Goal: Transaction & Acquisition: Purchase product/service

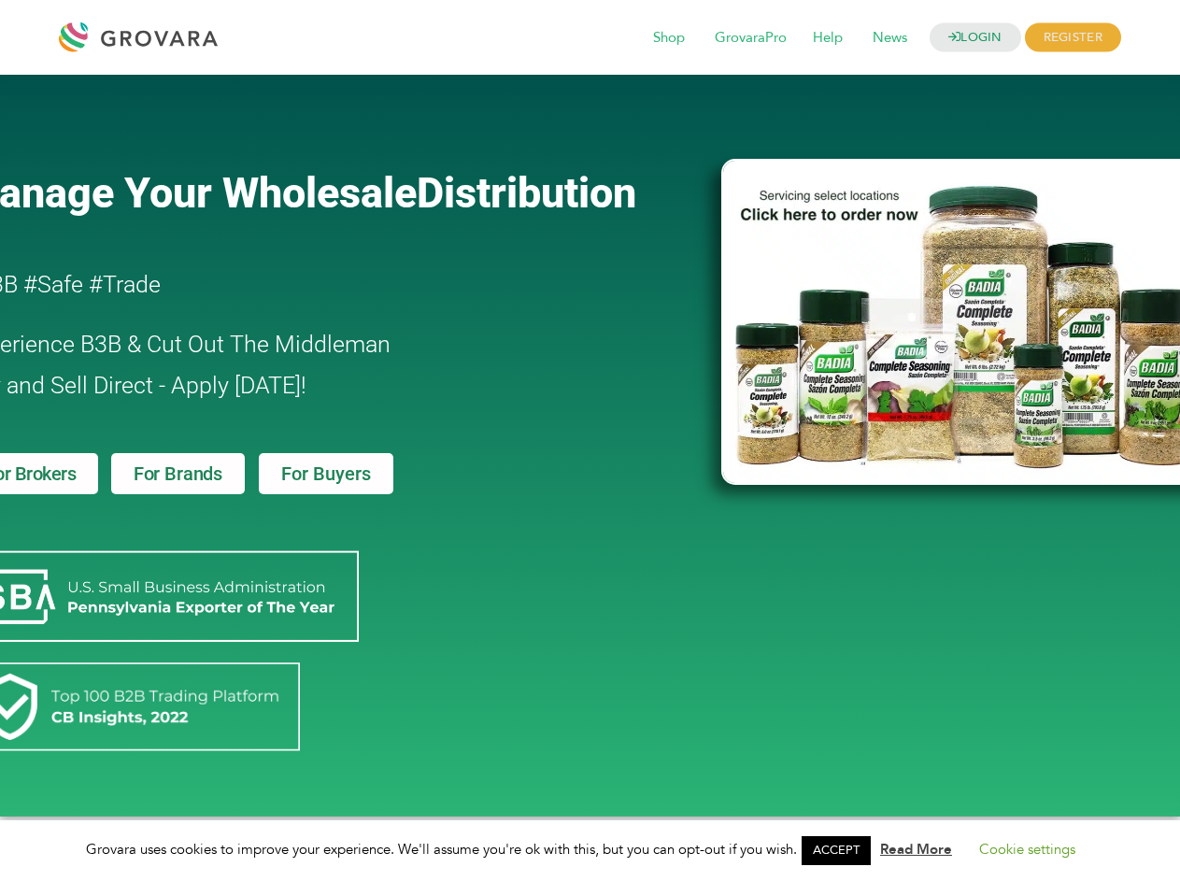
click at [842, 850] on link "ACCEPT" at bounding box center [836, 850] width 69 height 29
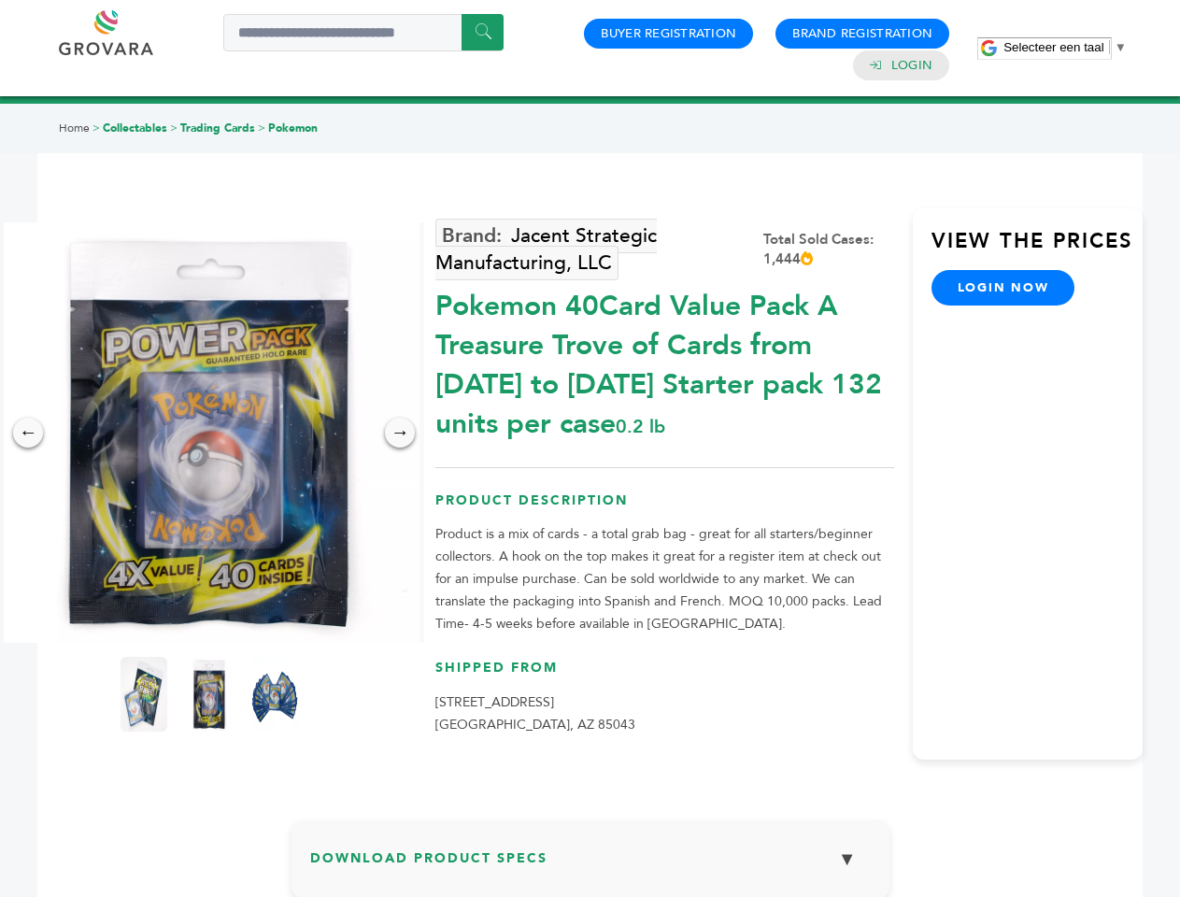
click at [1065, 47] on span "Selecteer een taal" at bounding box center [1054, 47] width 100 height 14
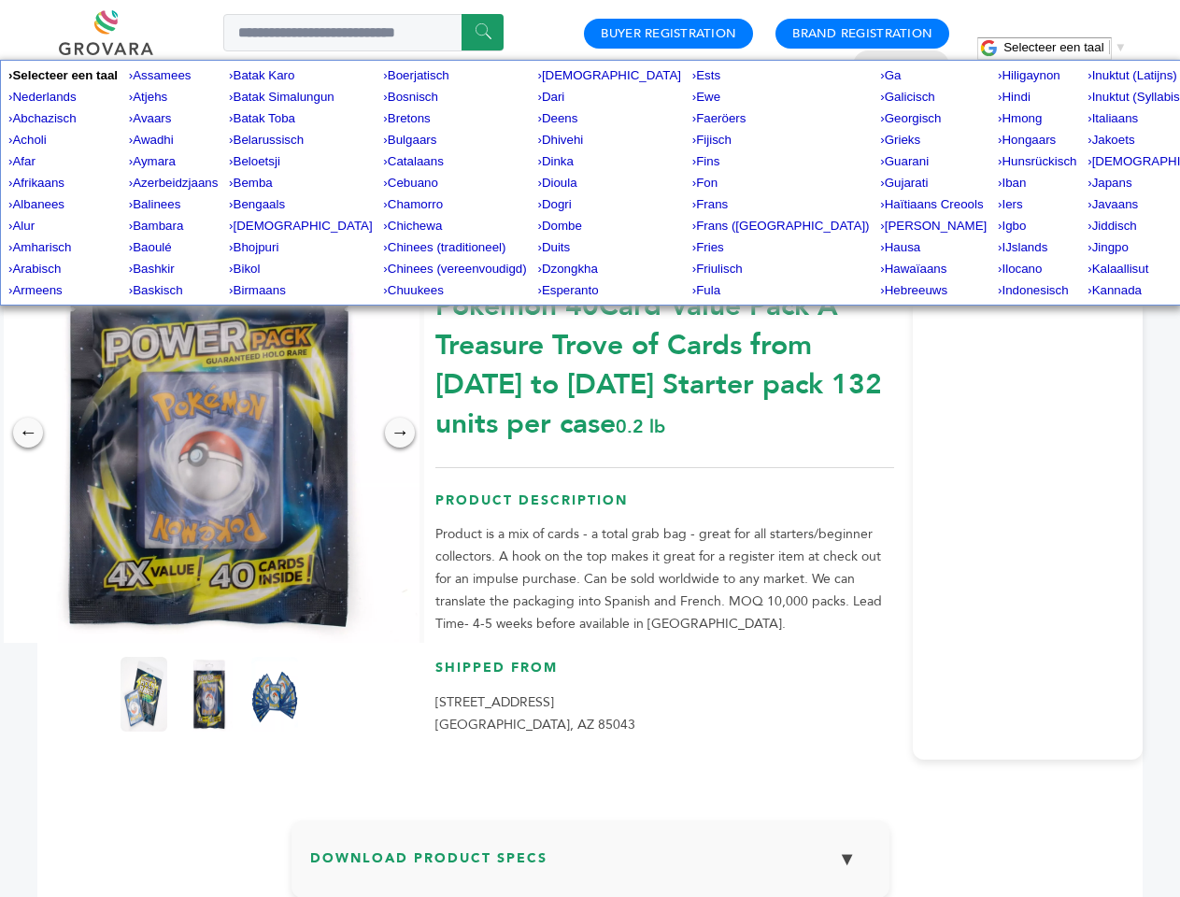
click at [209, 433] on img at bounding box center [209, 432] width 420 height 420
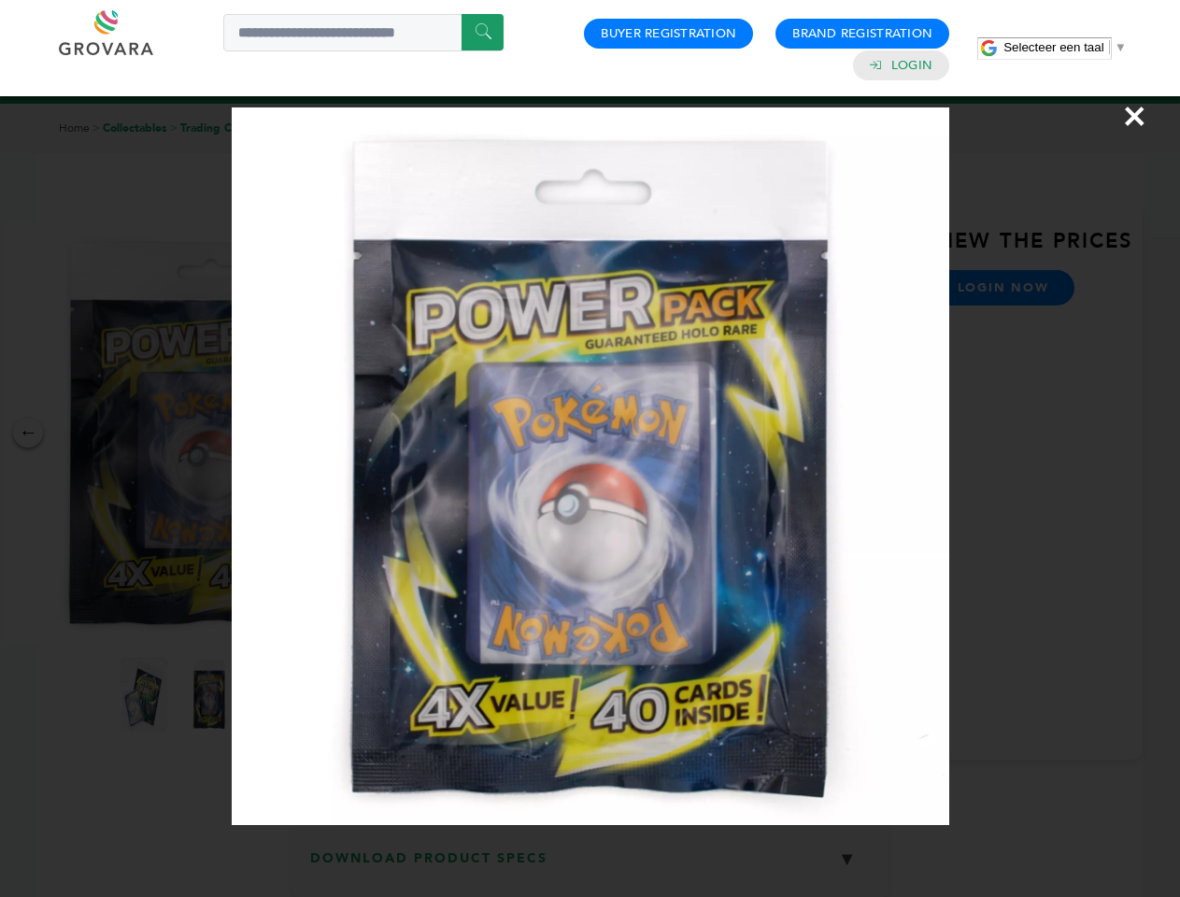
click at [28, 433] on div "×" at bounding box center [590, 448] width 1180 height 897
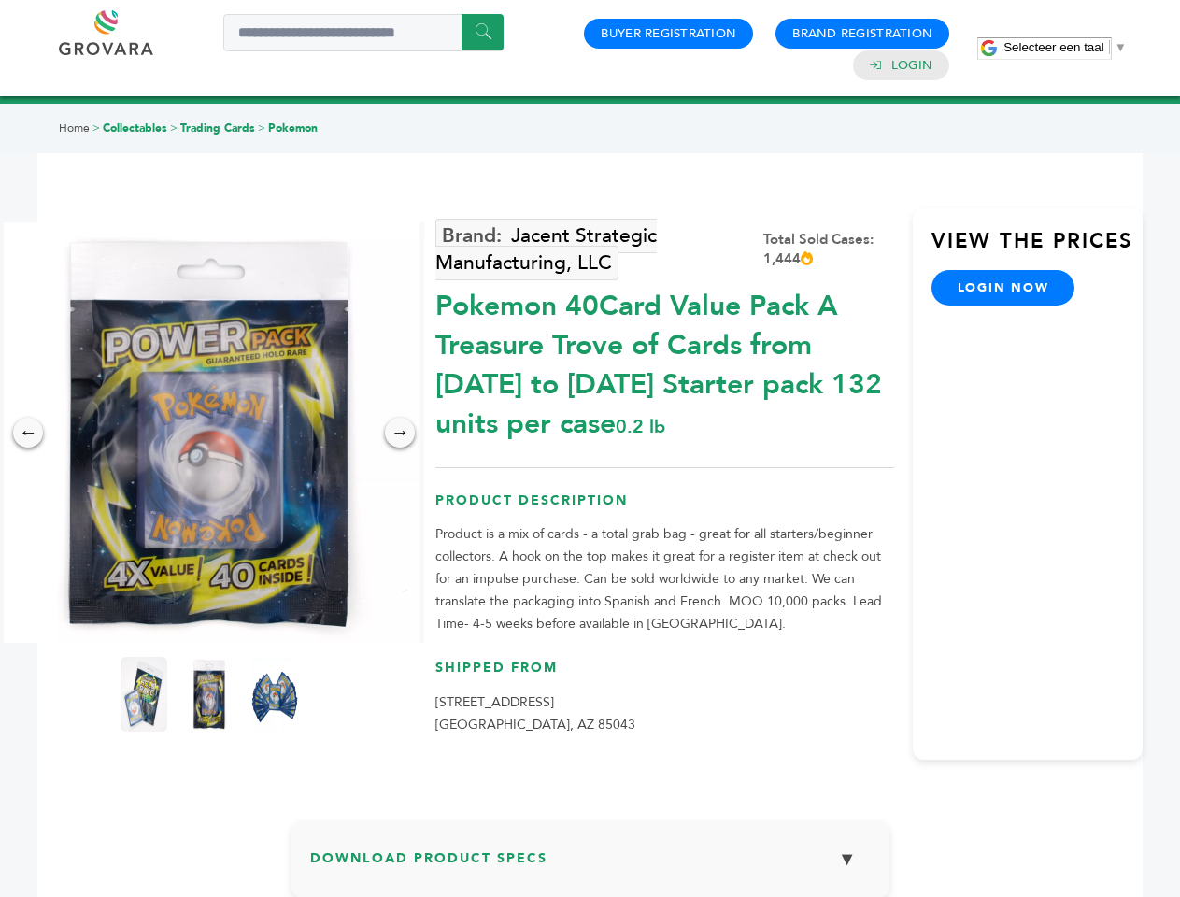
click at [400, 433] on div "→" at bounding box center [400, 433] width 30 height 30
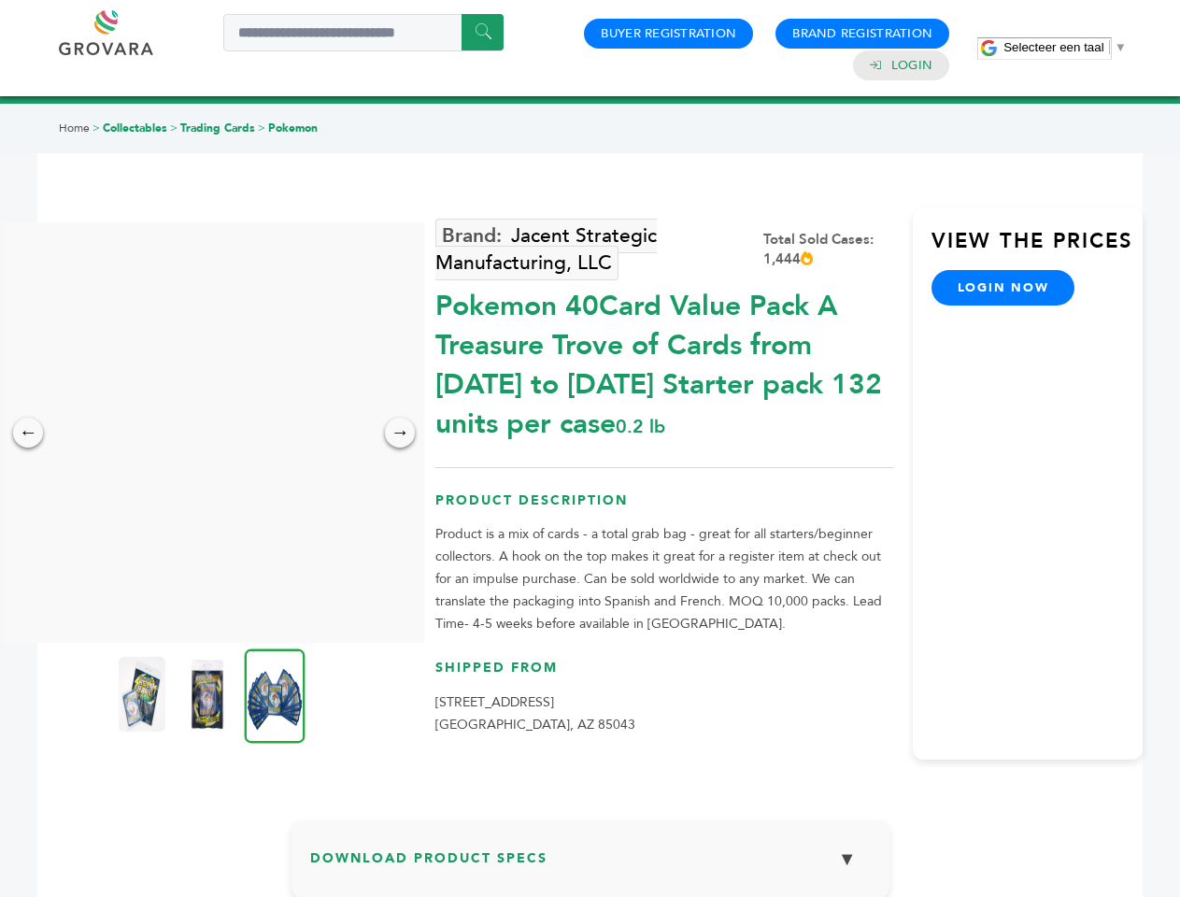
click at [144, 694] on img at bounding box center [142, 694] width 47 height 75
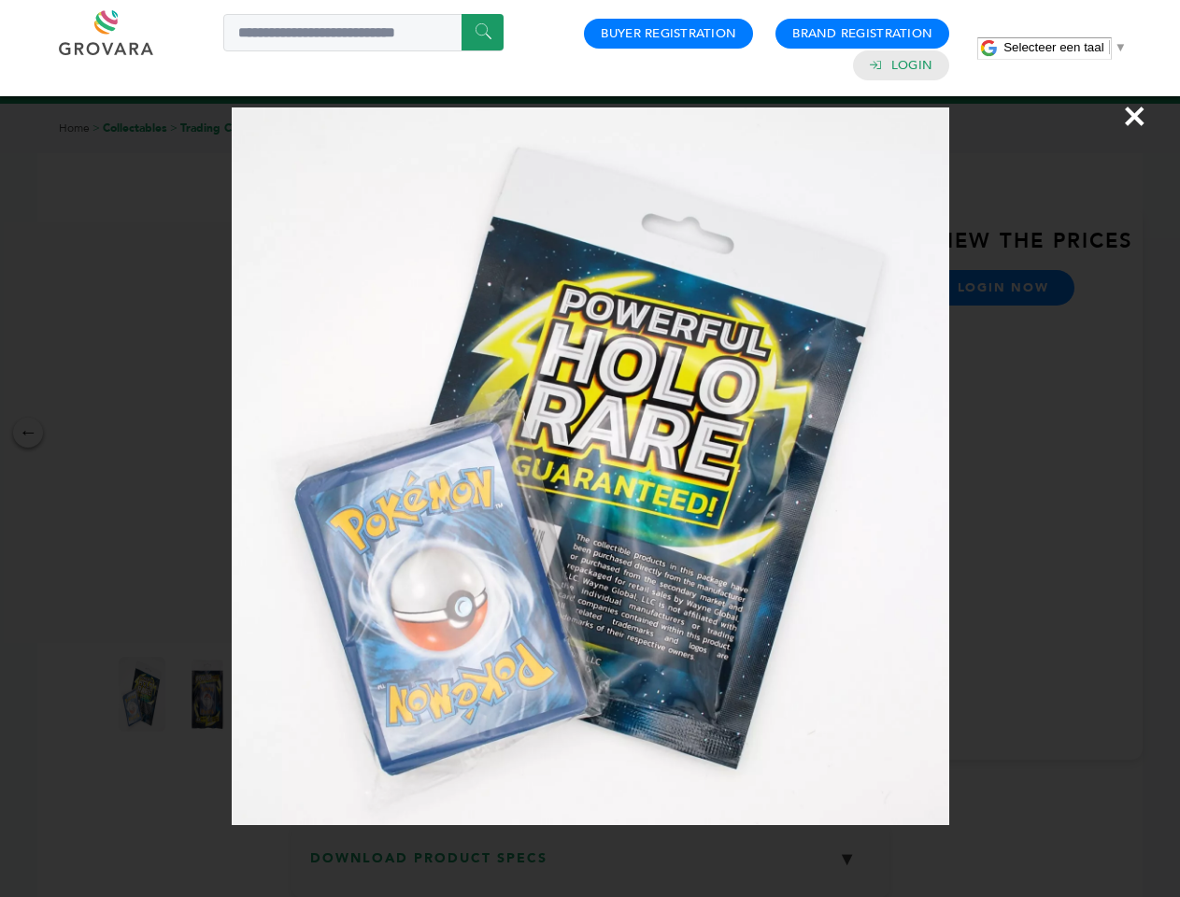
click at [209, 694] on div "×" at bounding box center [590, 448] width 1180 height 897
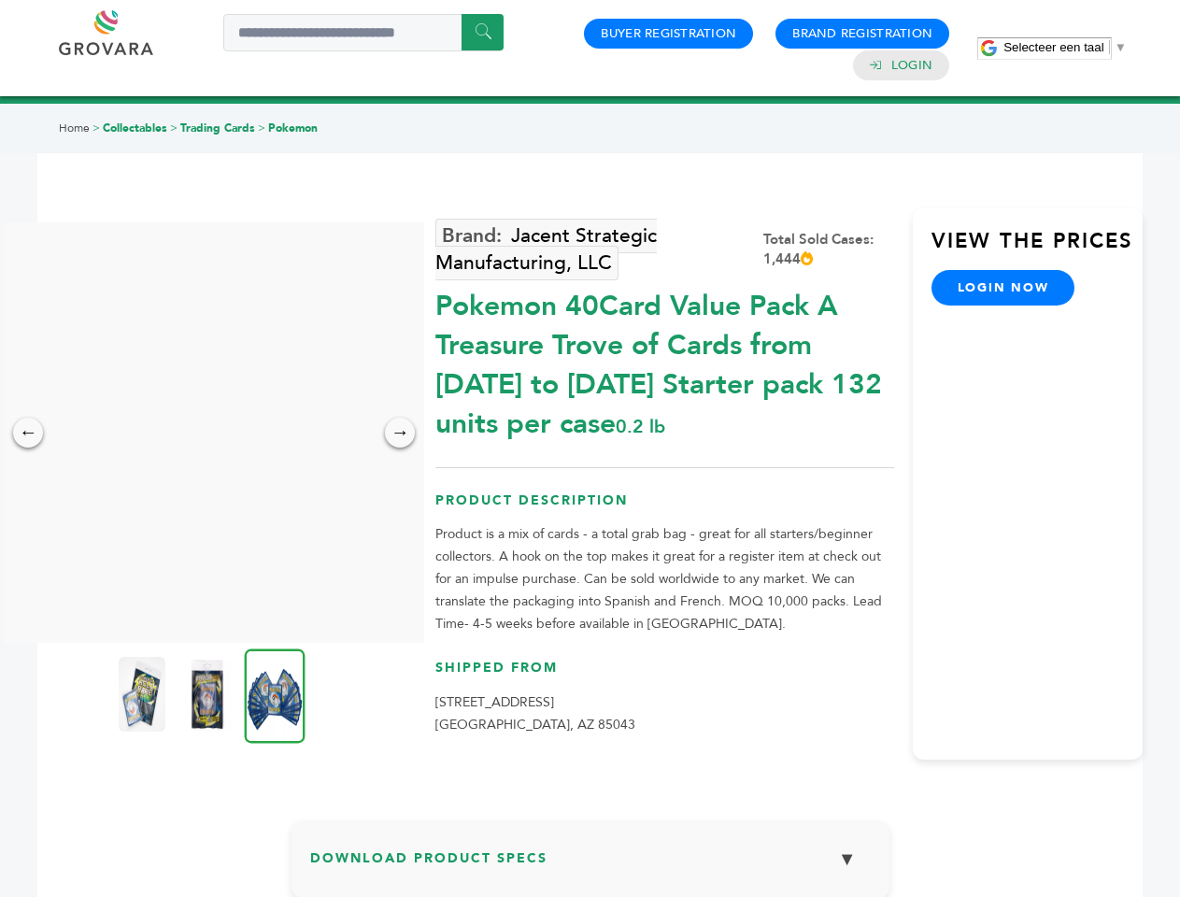
click at [275, 694] on img at bounding box center [275, 695] width 61 height 94
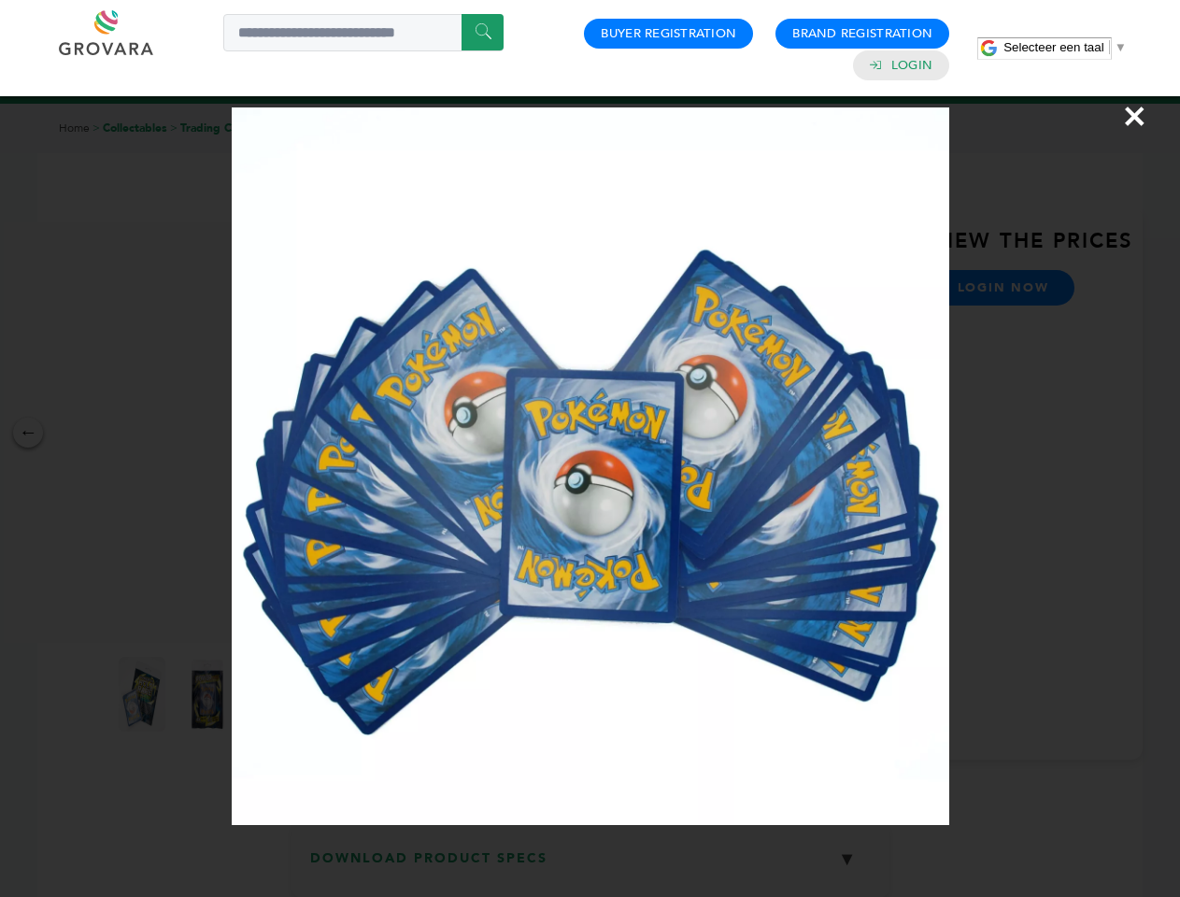
click at [591, 866] on div "×" at bounding box center [590, 448] width 1180 height 897
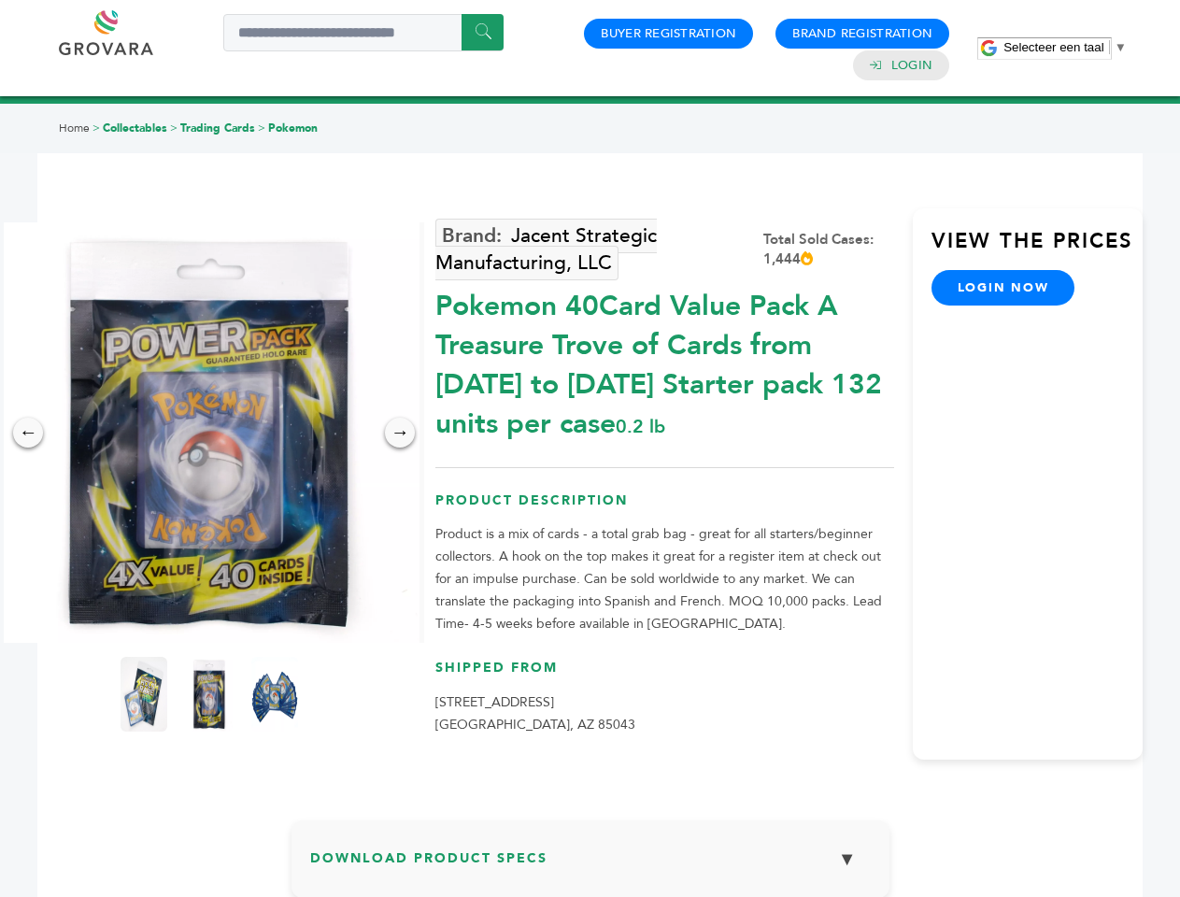
click at [1065, 47] on span "Selecteer een taal" at bounding box center [1054, 47] width 100 height 14
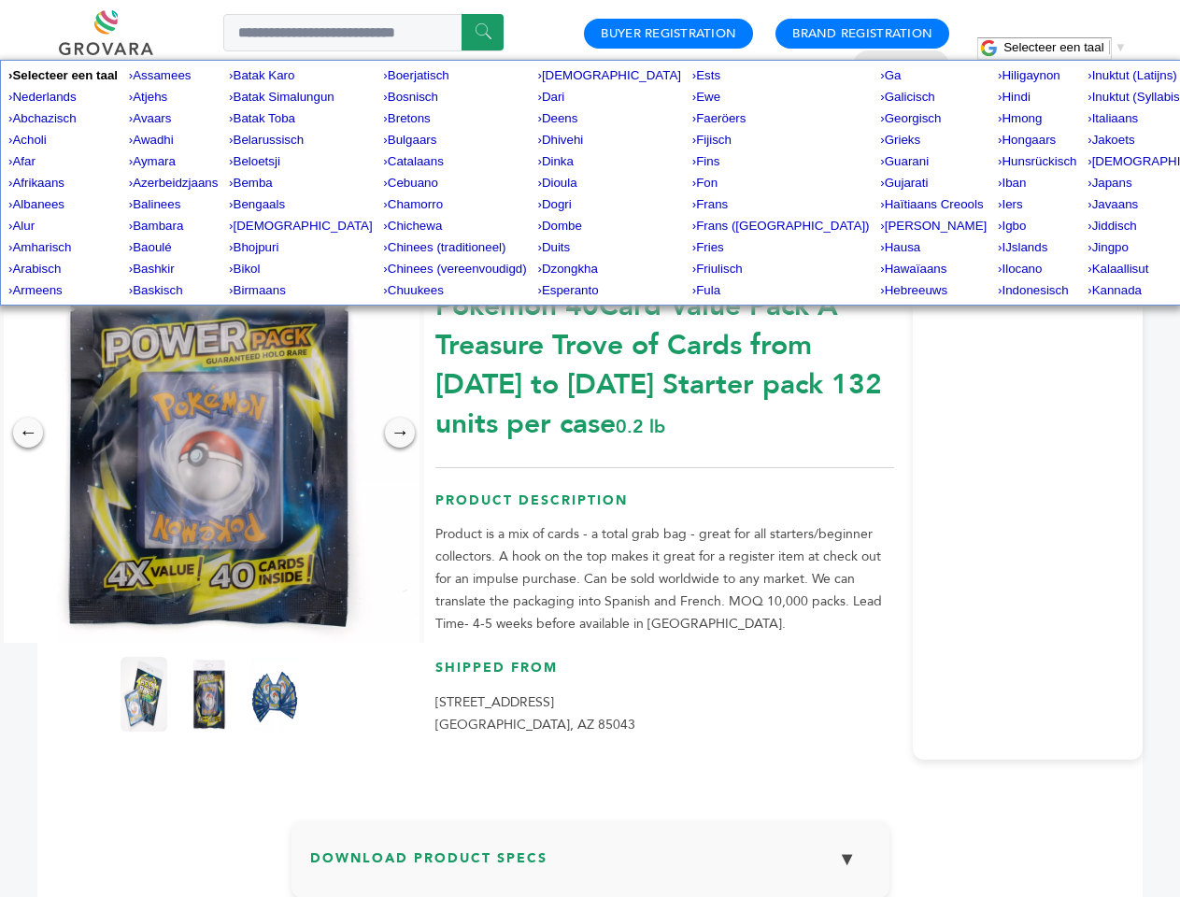
click at [209, 433] on img at bounding box center [209, 432] width 420 height 420
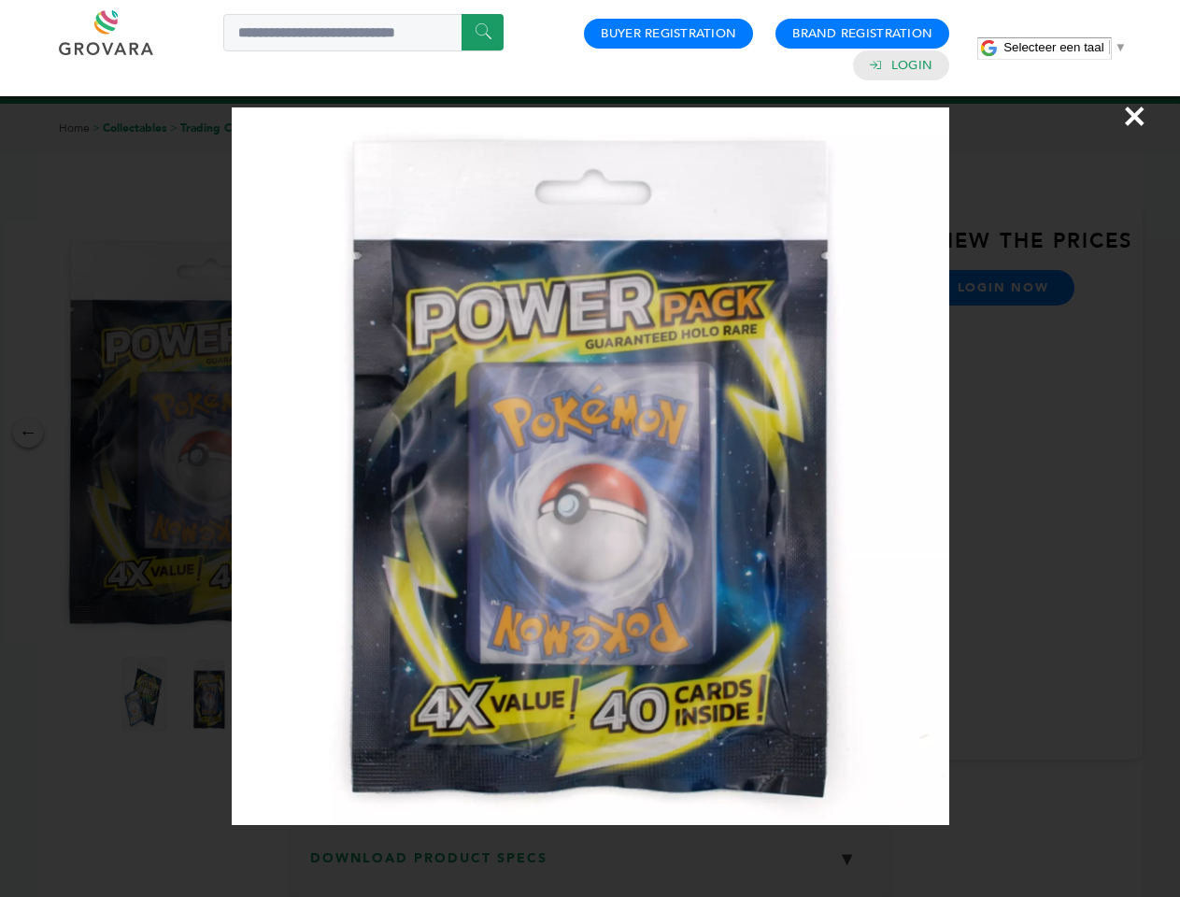
click at [28, 433] on div "×" at bounding box center [590, 448] width 1180 height 897
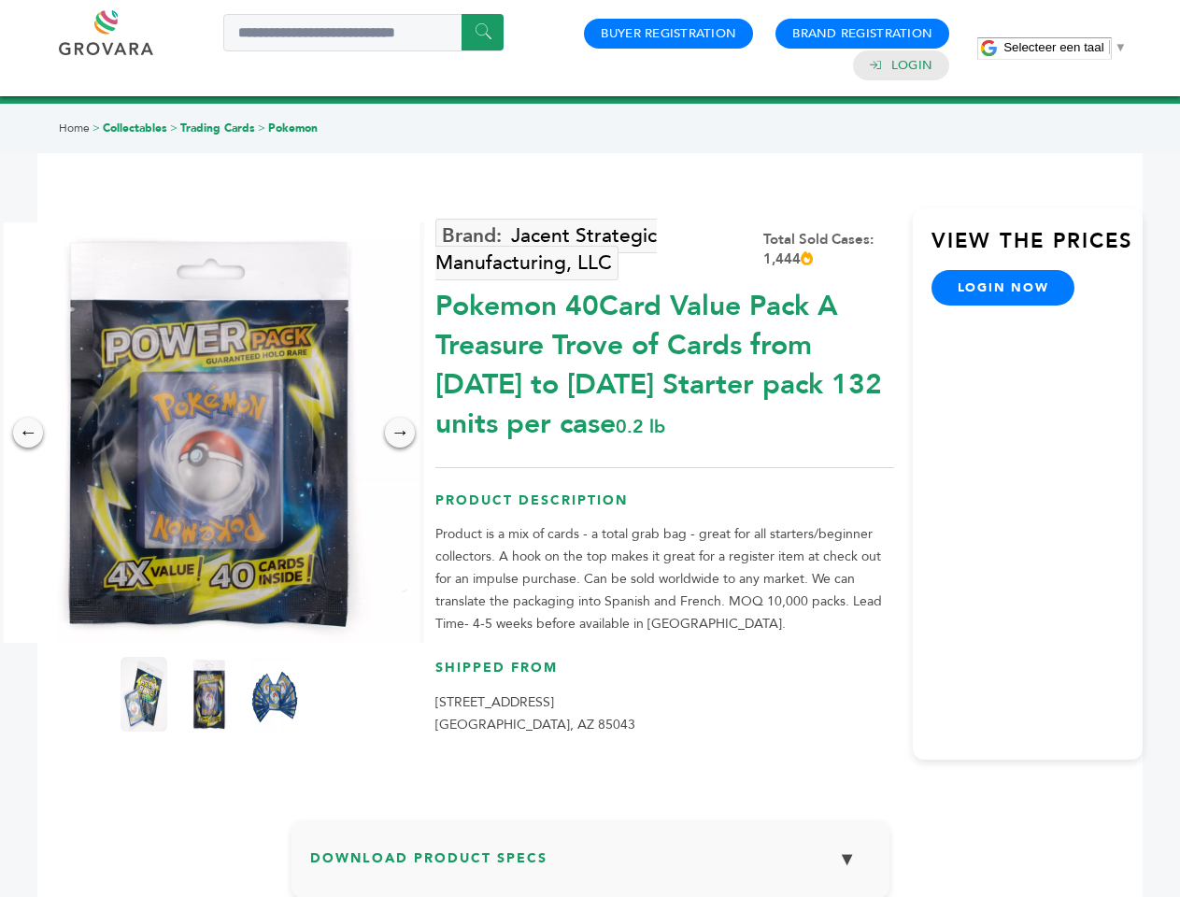
click at [400, 433] on div "→" at bounding box center [400, 433] width 30 height 30
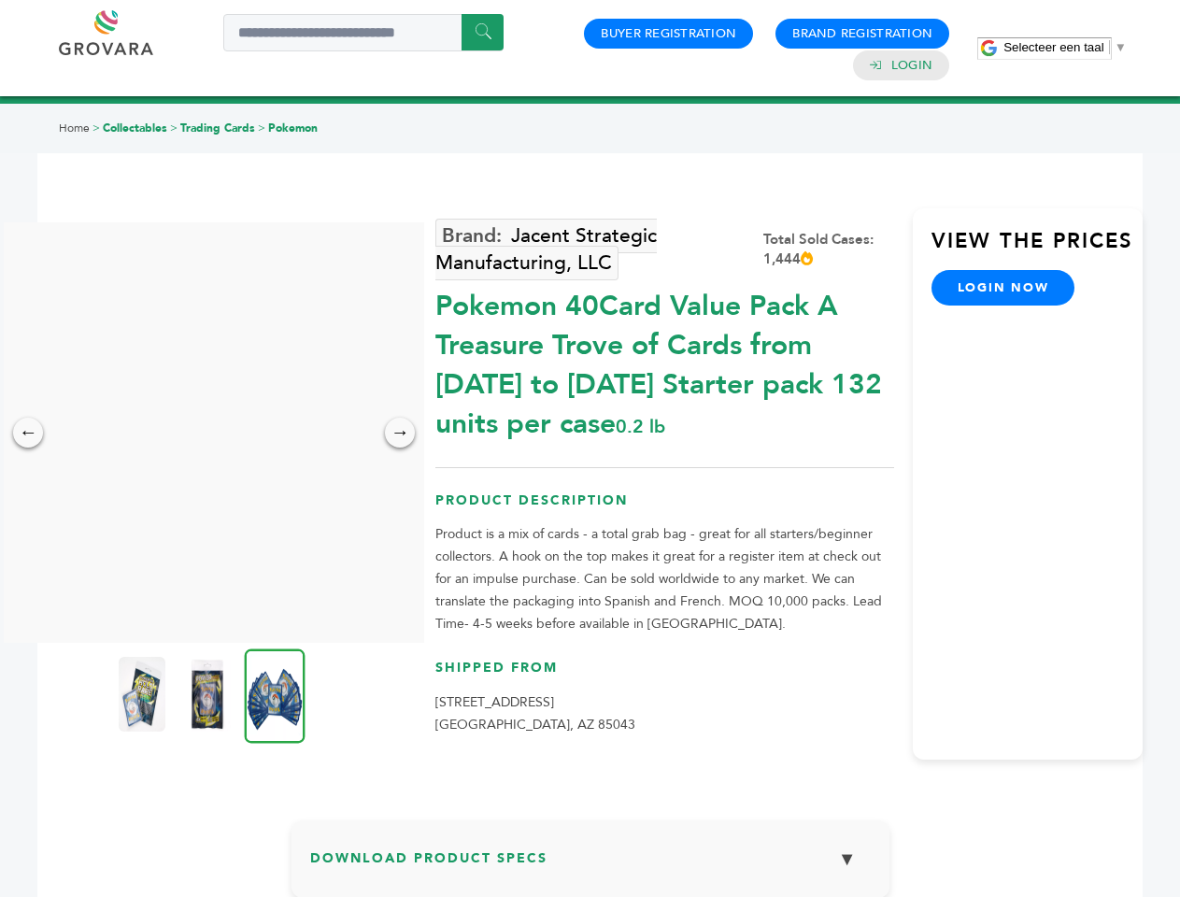
click at [144, 694] on img at bounding box center [142, 694] width 47 height 75
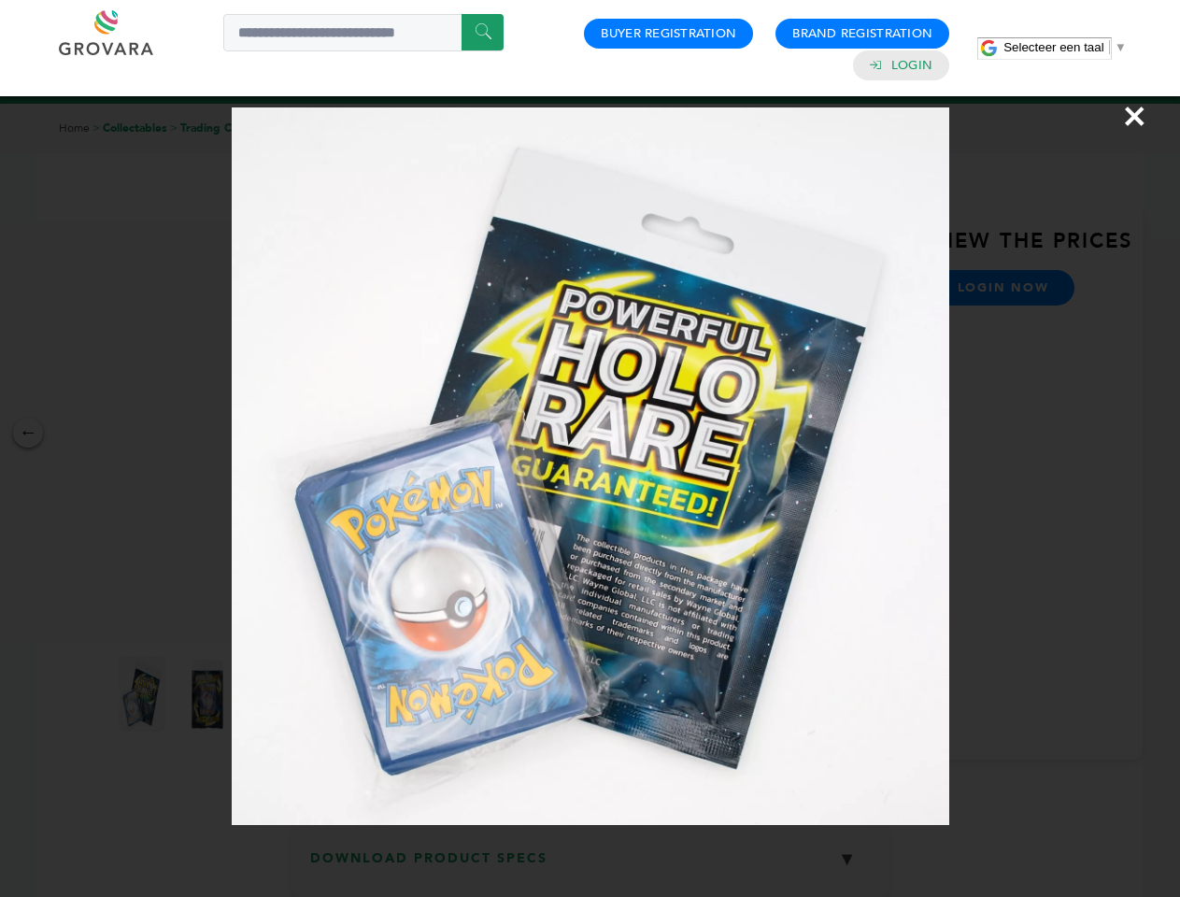
click at [209, 694] on div "×" at bounding box center [590, 448] width 1180 height 897
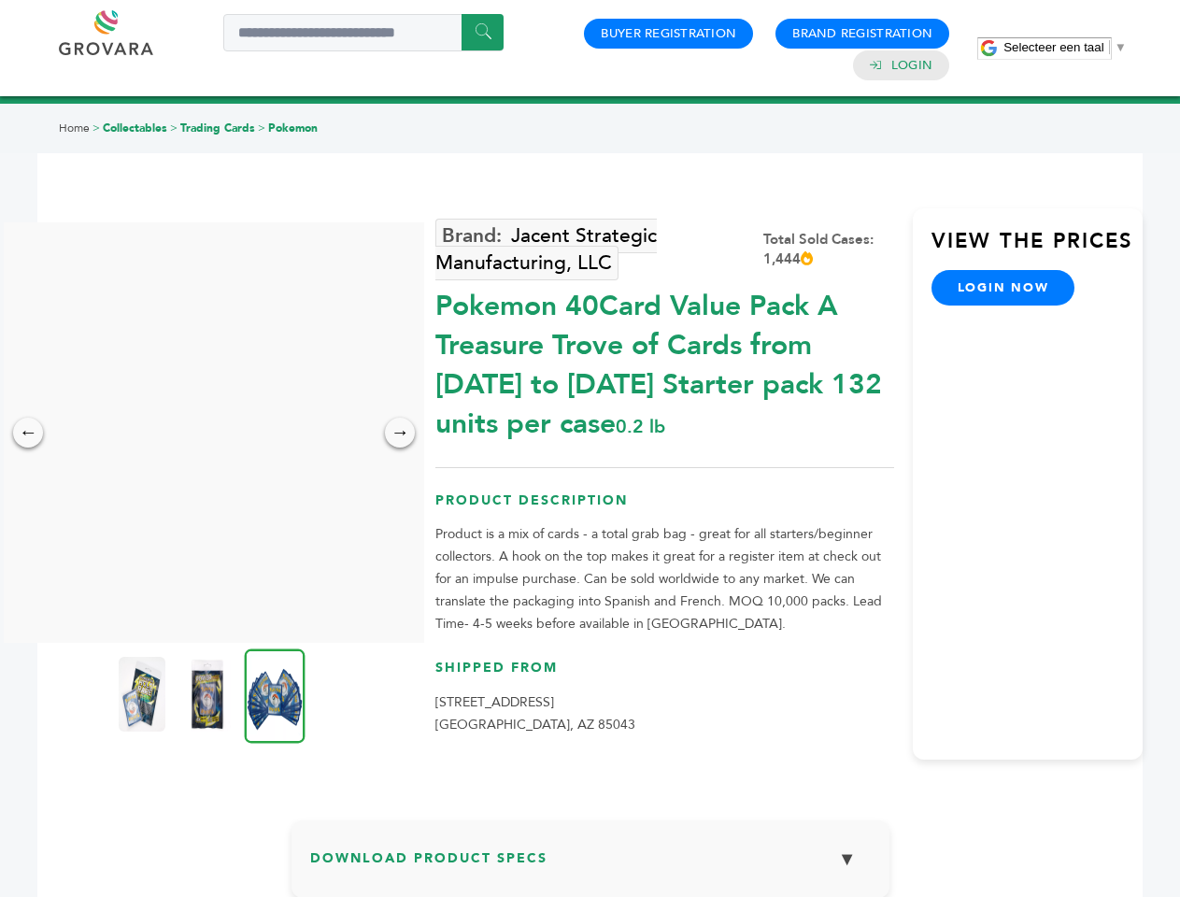
click at [275, 694] on img at bounding box center [275, 695] width 61 height 94
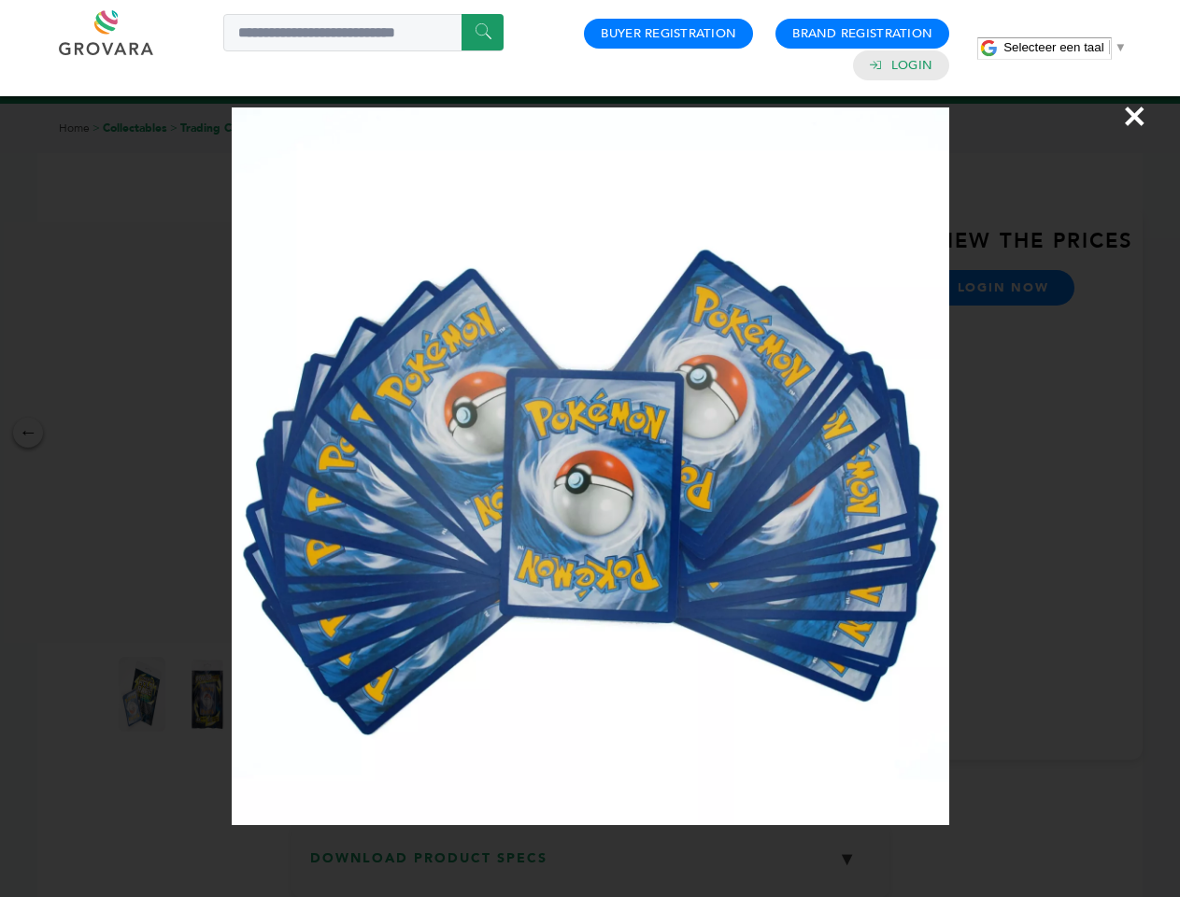
click at [591, 866] on div "×" at bounding box center [590, 448] width 1180 height 897
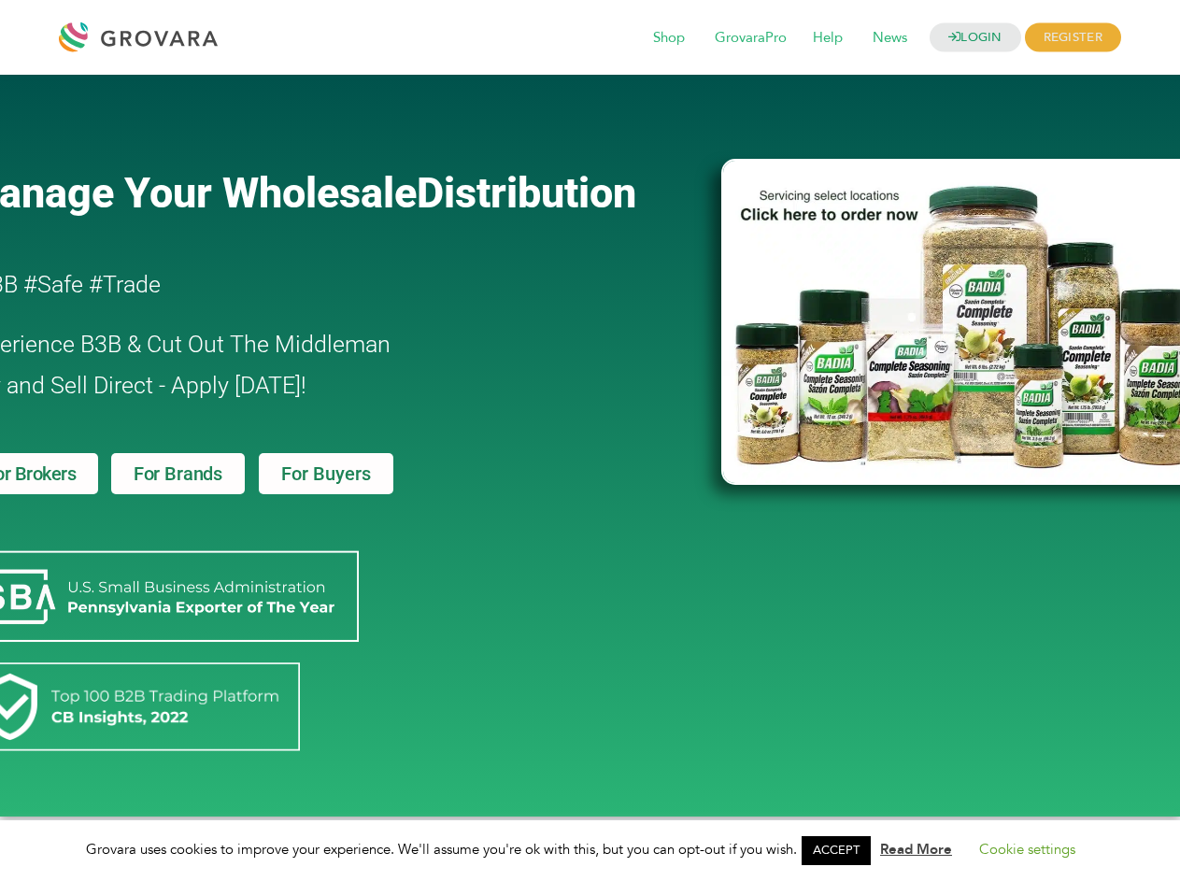
click at [842, 850] on link "ACCEPT" at bounding box center [836, 850] width 69 height 29
